Goal: Task Accomplishment & Management: Use online tool/utility

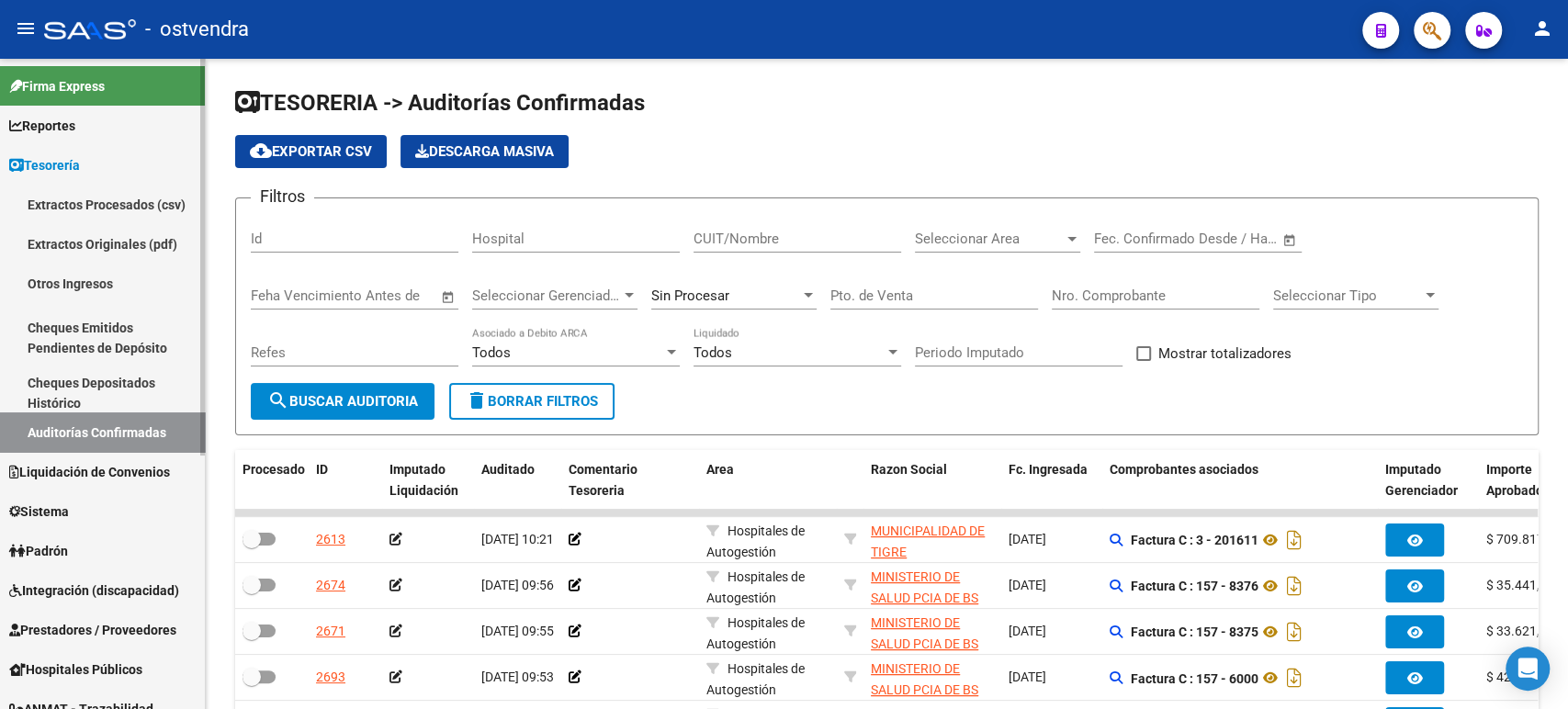
click at [108, 131] on link "Reportes" at bounding box center [102, 126] width 205 height 40
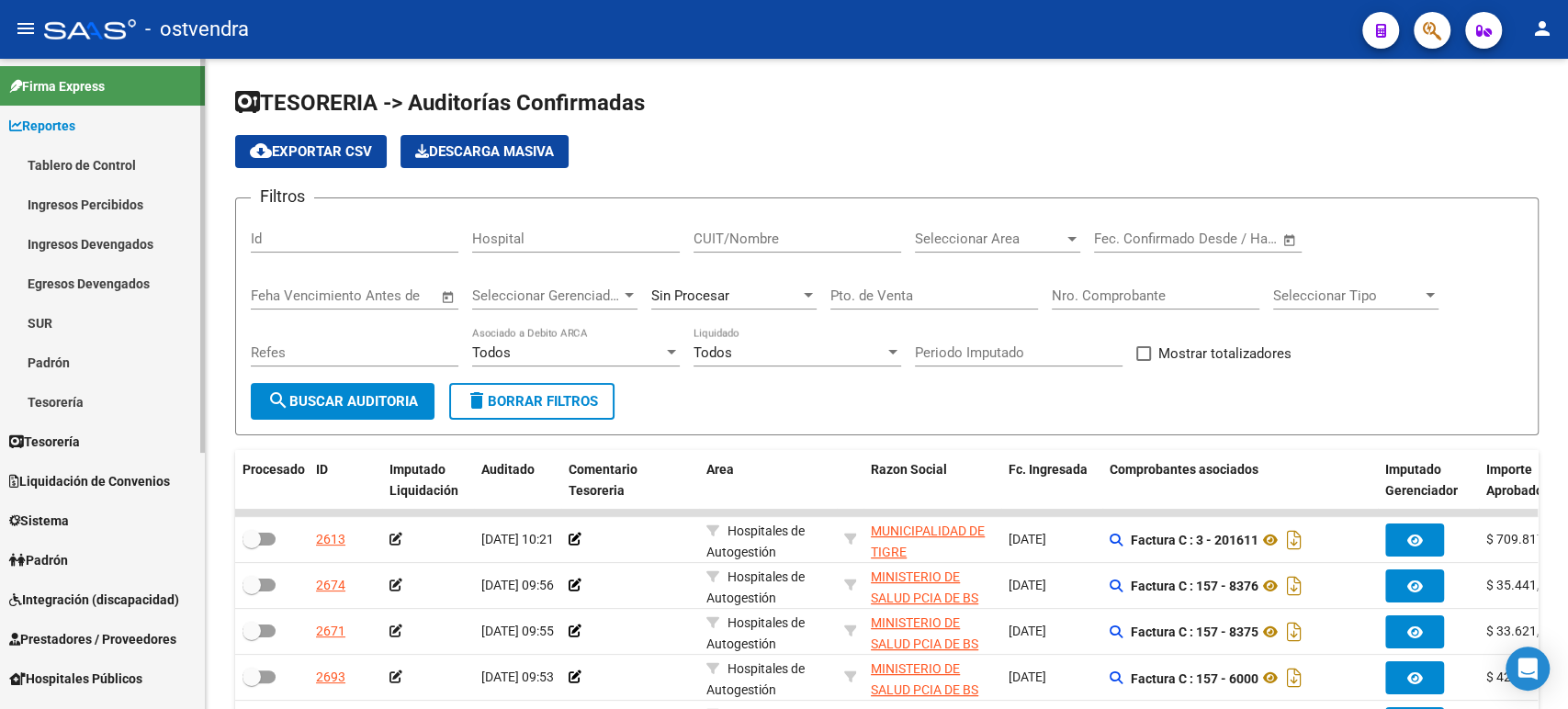
click at [103, 389] on link "Tesorería" at bounding box center [102, 402] width 205 height 40
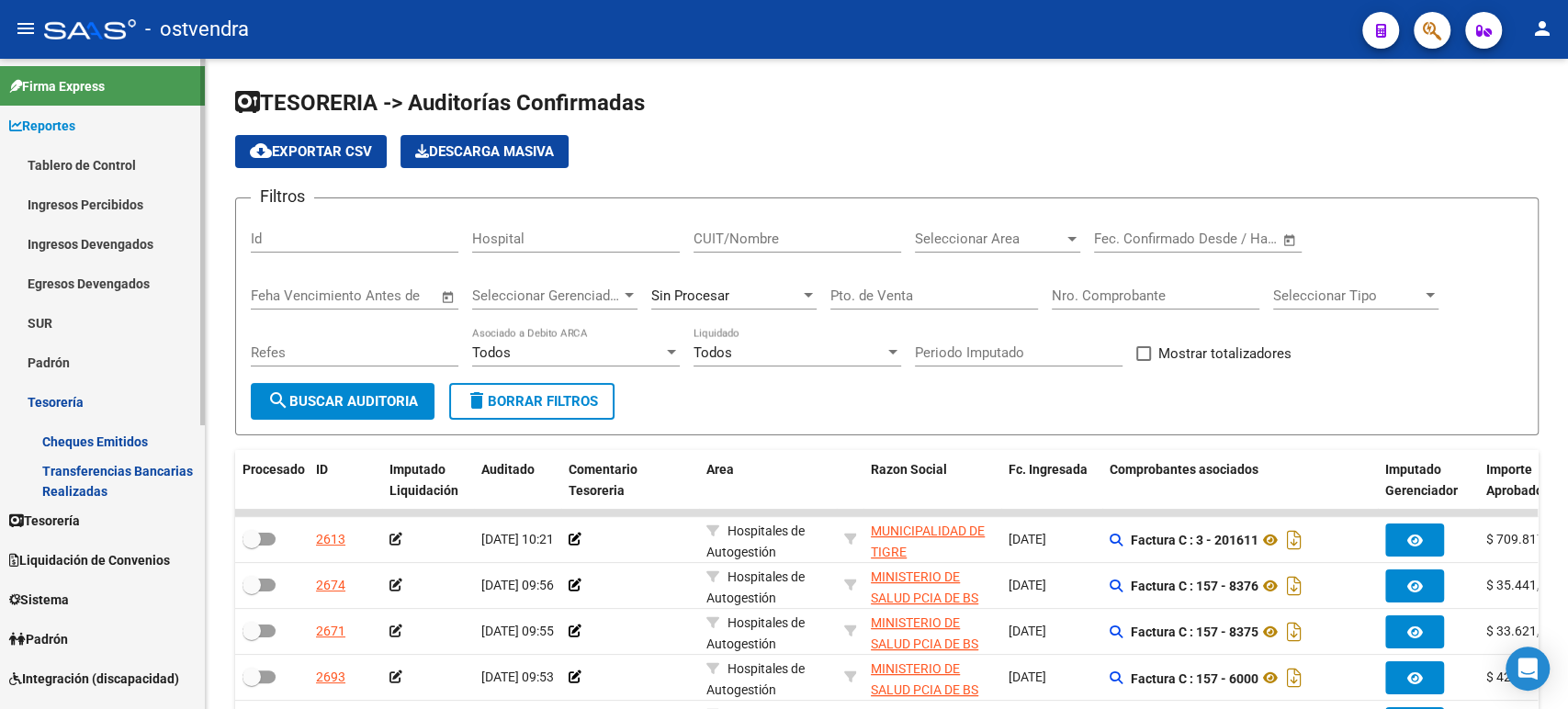
click at [88, 553] on span "Liquidación de Convenios" at bounding box center [89, 560] width 161 height 20
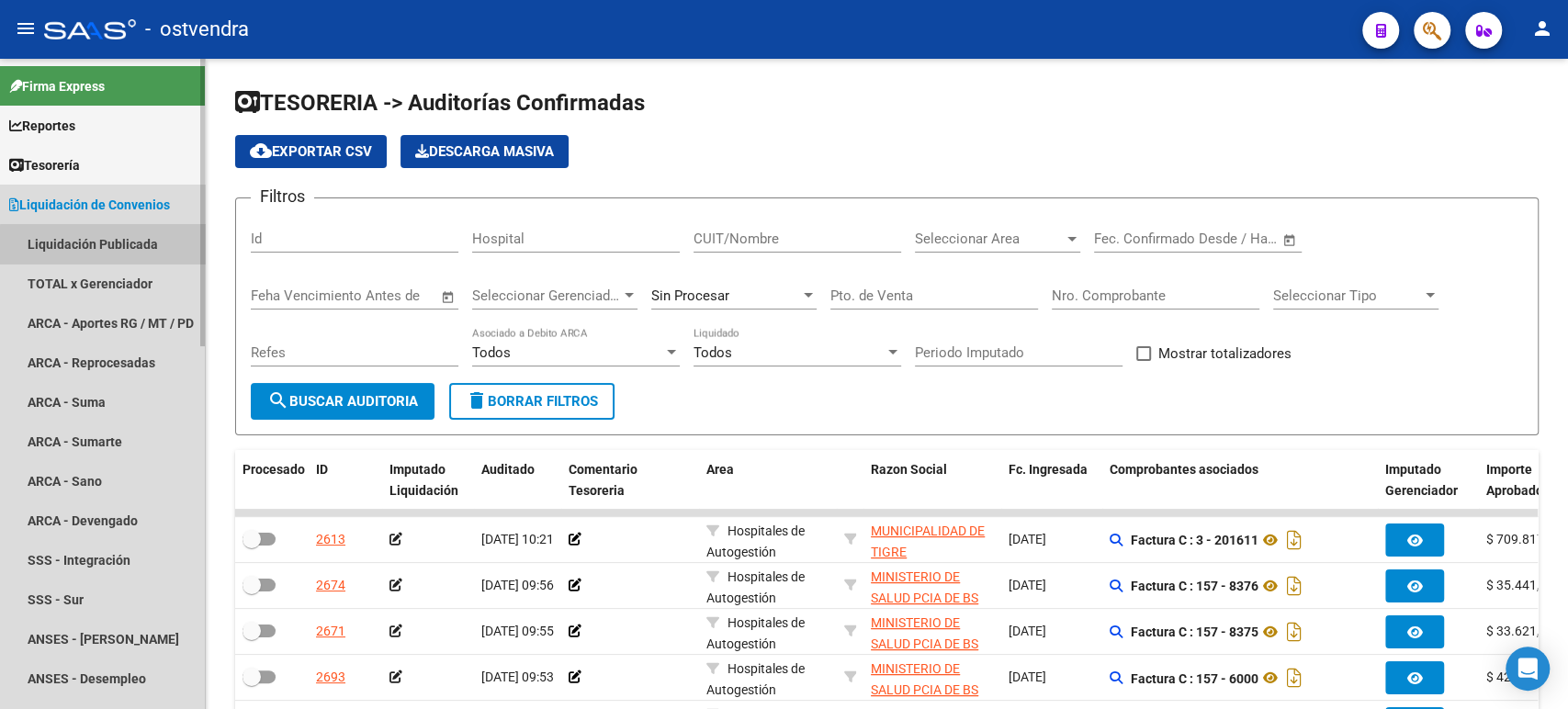
click at [108, 260] on link "Liquidación Publicada" at bounding box center [102, 244] width 205 height 40
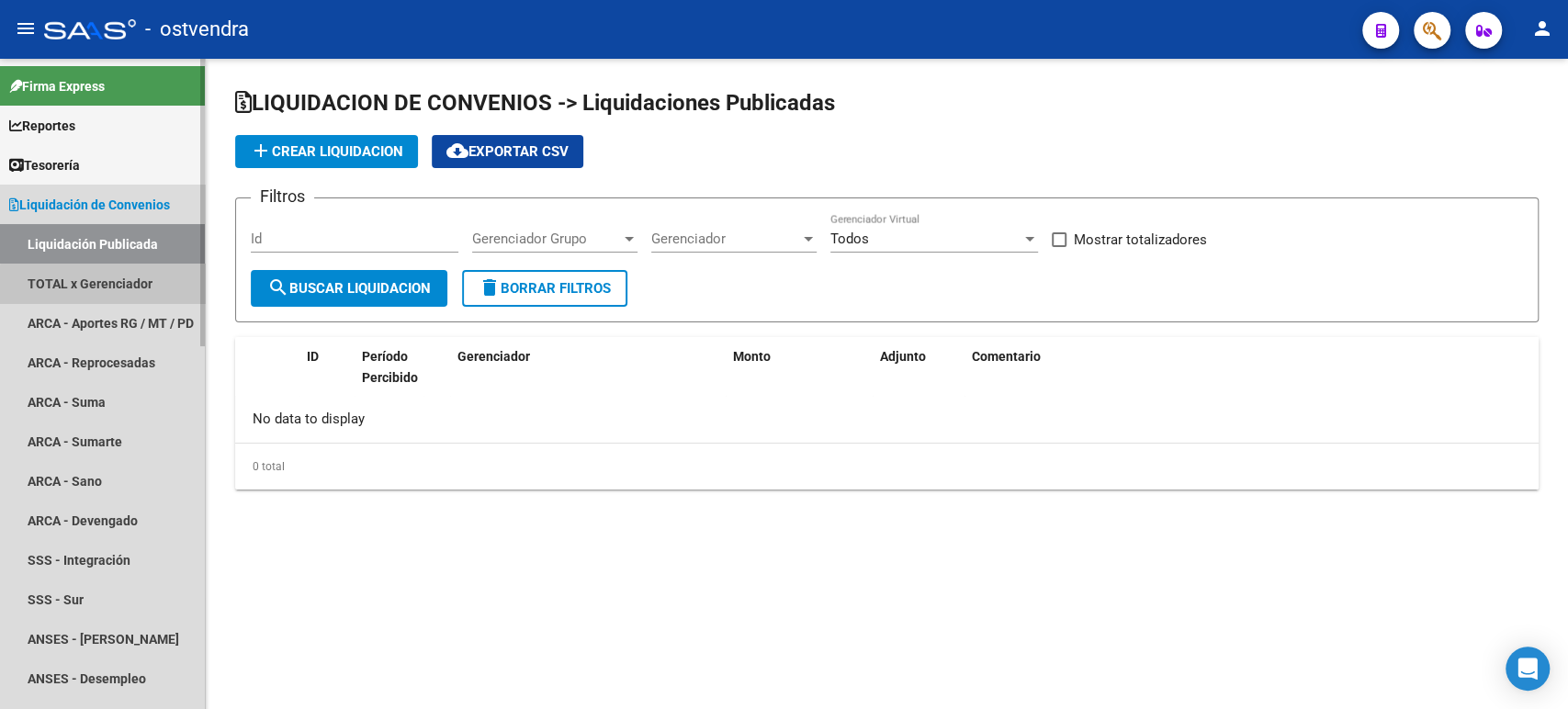
click at [110, 285] on link "TOTAL x Gerenciador" at bounding box center [102, 284] width 205 height 40
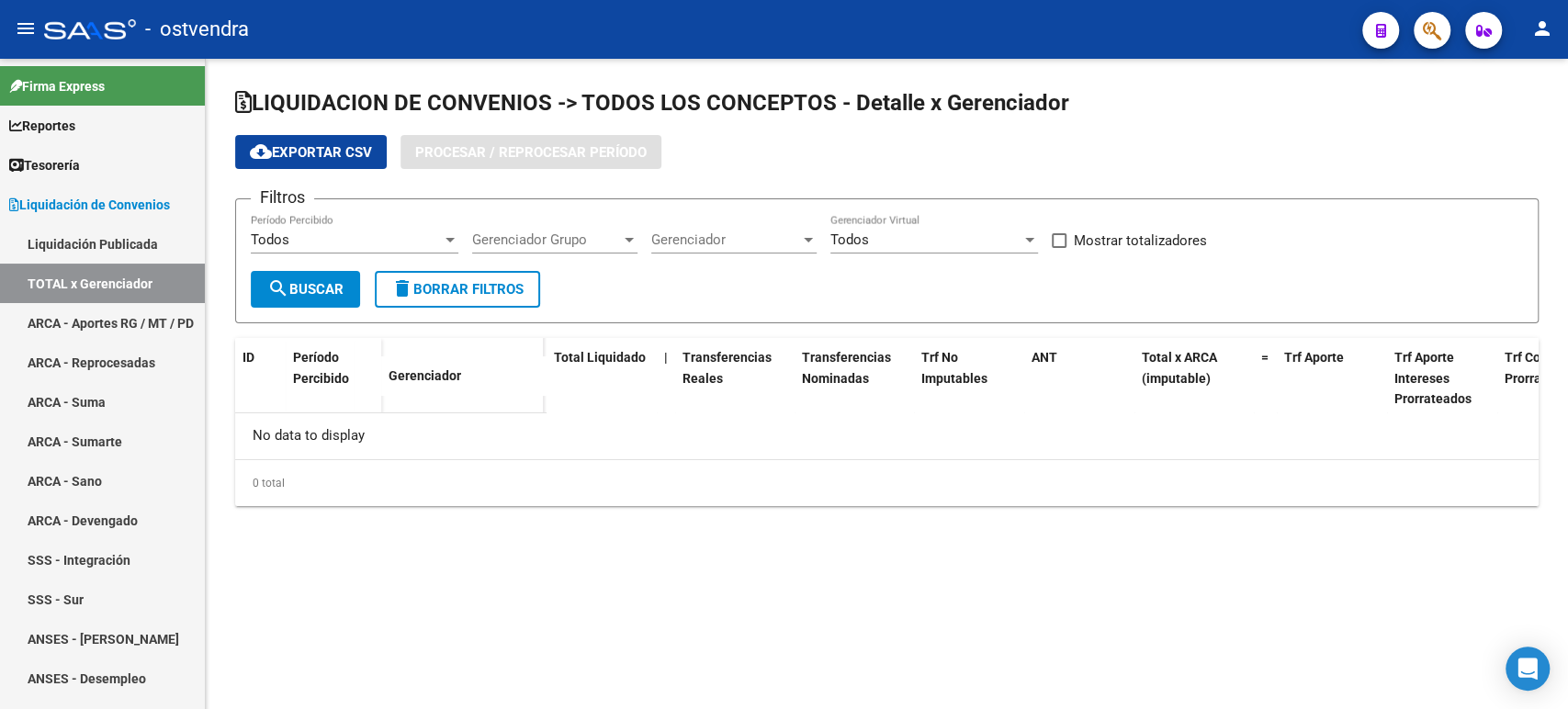
checkbox input "true"
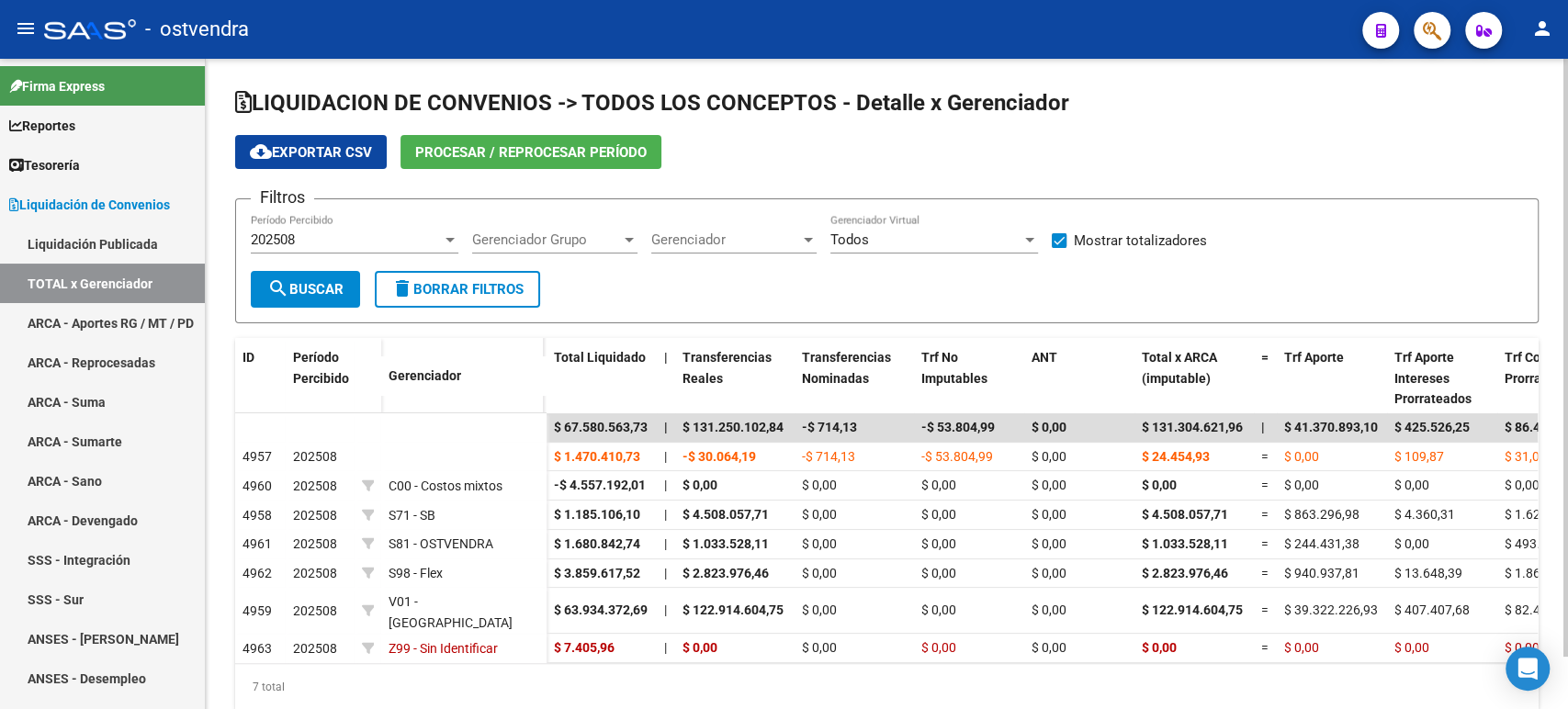
click at [470, 154] on span "Procesar / Reprocesar período" at bounding box center [531, 152] width 232 height 17
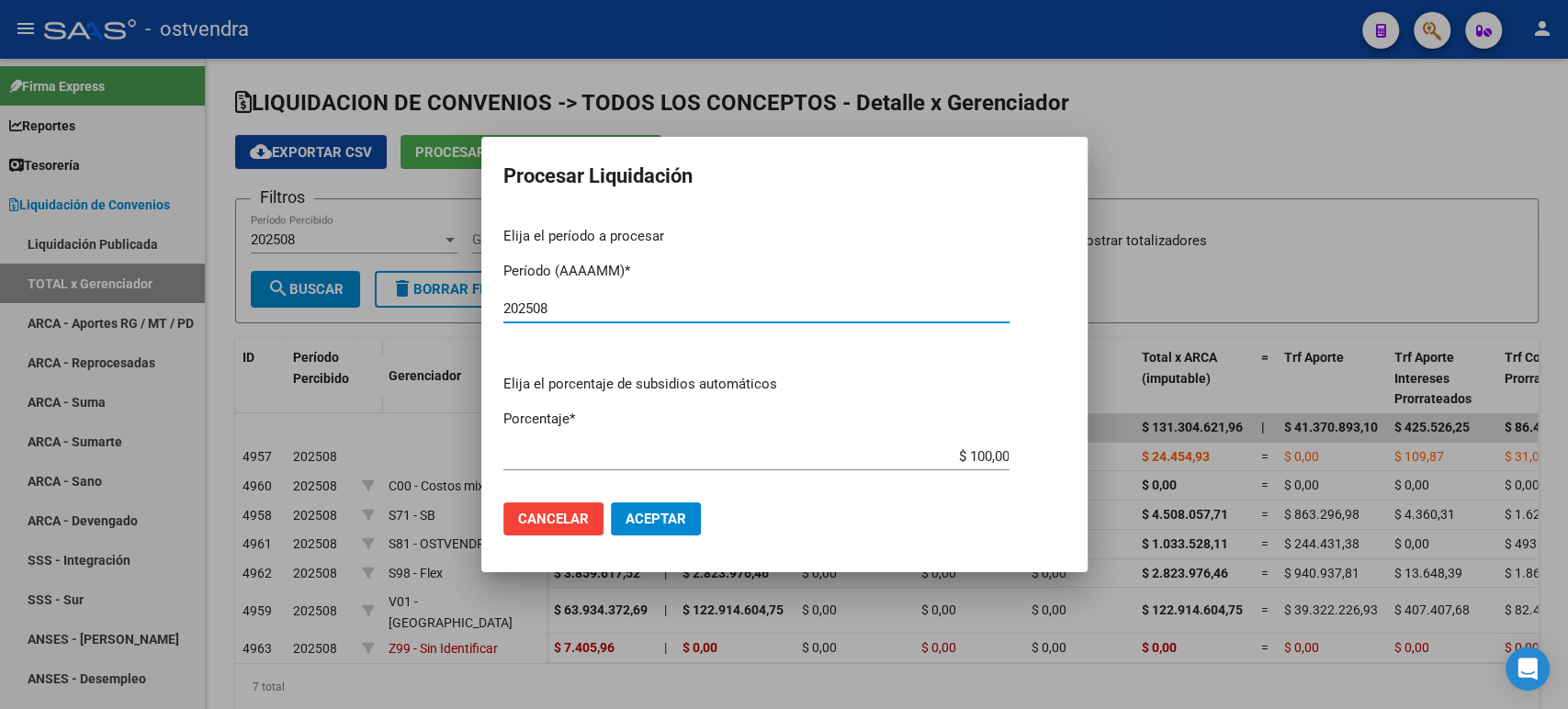
type input "202508"
click at [630, 528] on button "Aceptar" at bounding box center [656, 519] width 90 height 33
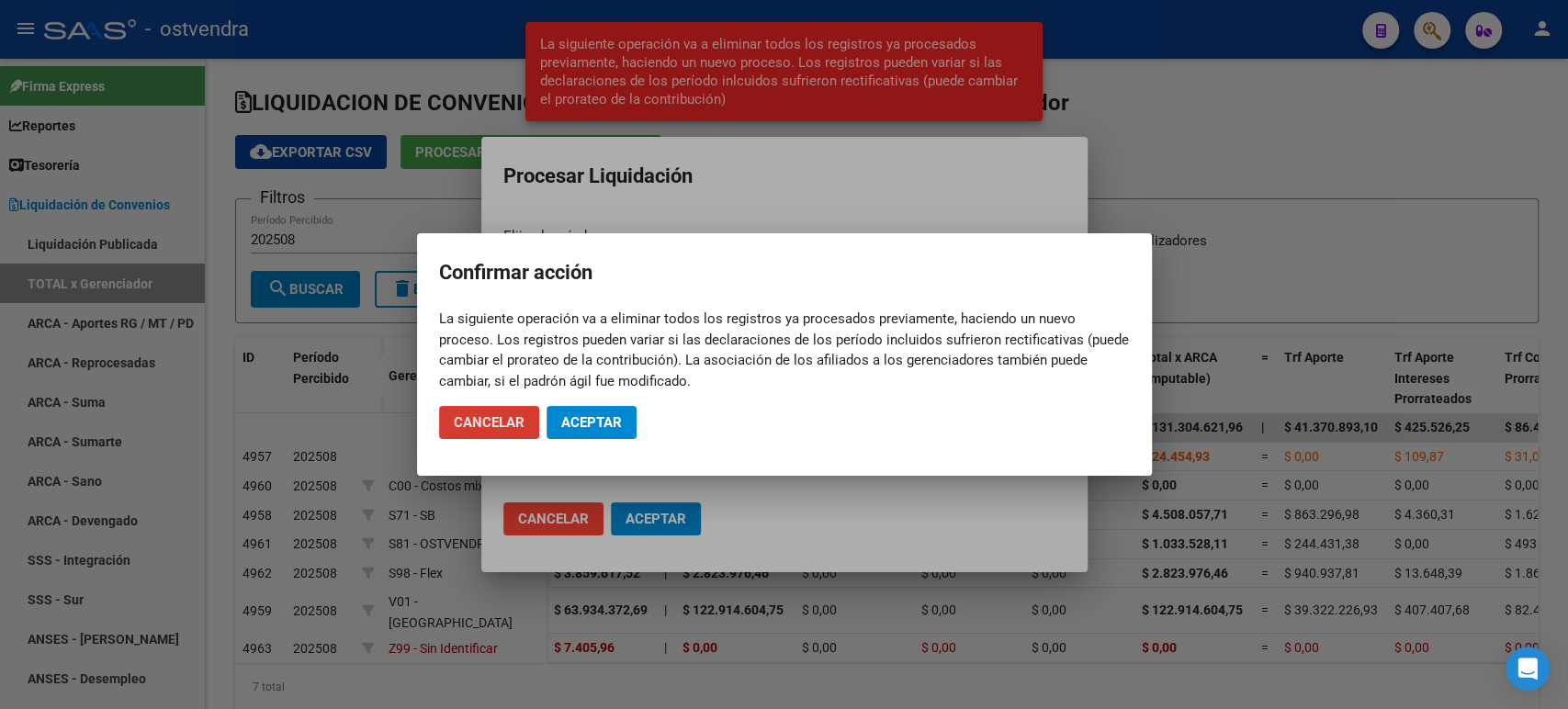
click at [589, 437] on button "Aceptar" at bounding box center [592, 422] width 90 height 33
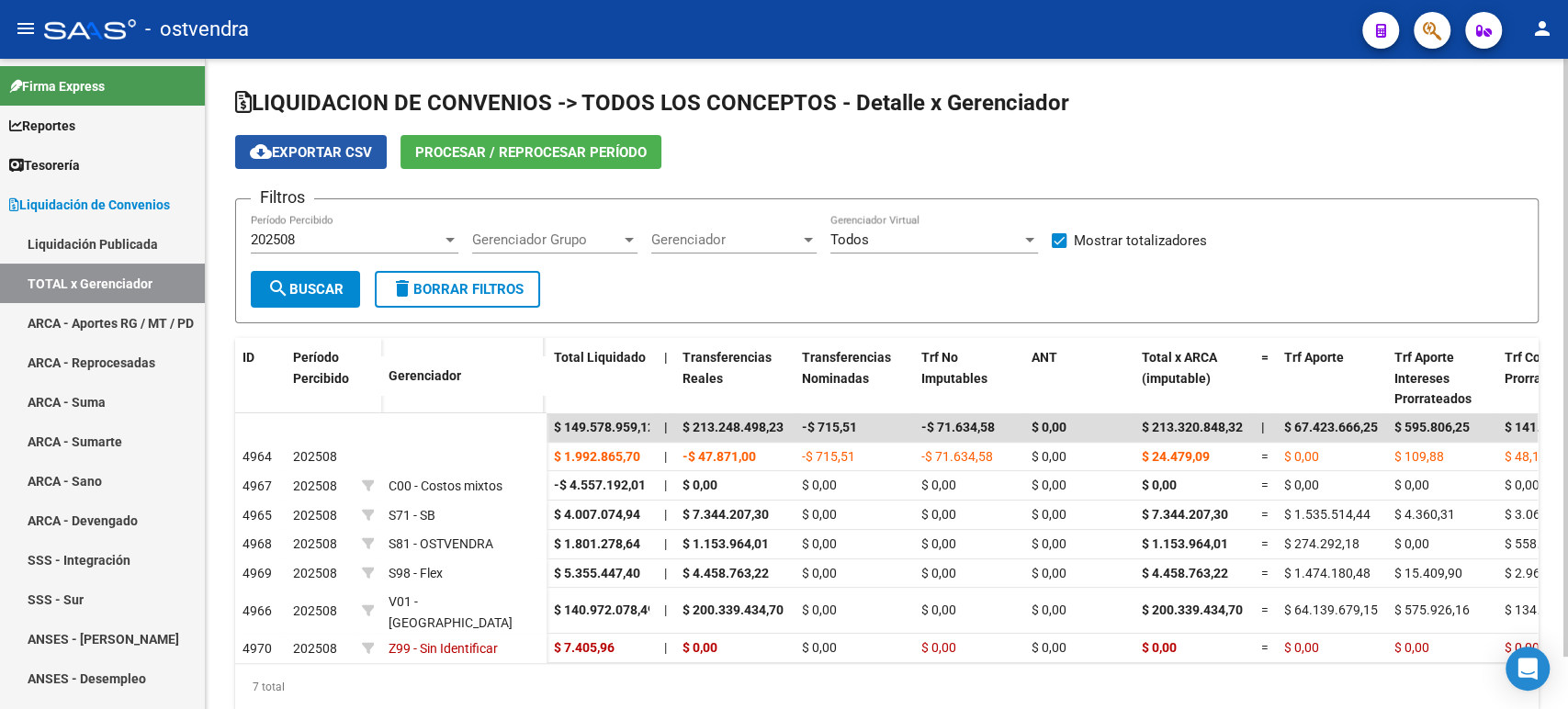
click at [360, 157] on span "cloud_download Exportar CSV" at bounding box center [311, 152] width 122 height 17
